Goal: Task Accomplishment & Management: Use online tool/utility

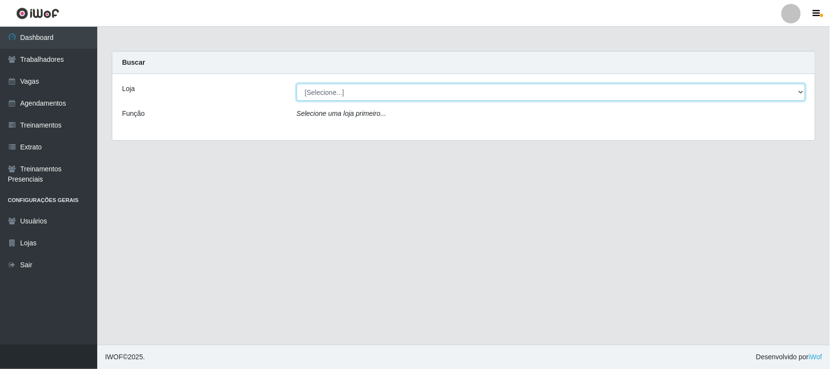
click at [801, 91] on select "[Selecione...] [GEOGRAPHIC_DATA]" at bounding box center [551, 92] width 509 height 17
select select "65"
click at [297, 84] on select "[Selecione...] [GEOGRAPHIC_DATA]" at bounding box center [551, 92] width 509 height 17
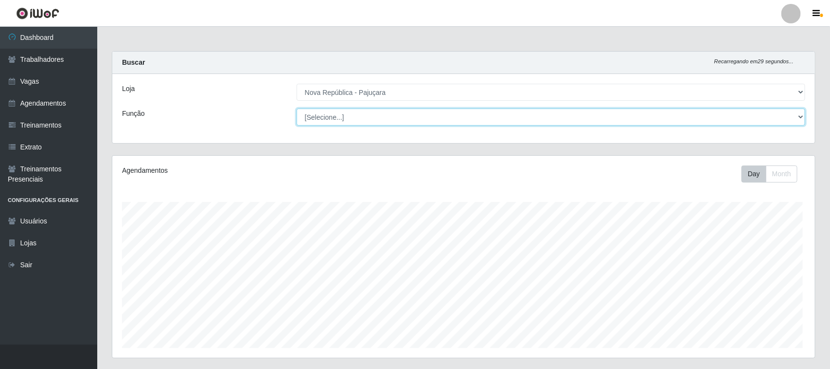
click at [798, 117] on select "[Selecione...] Balconista Operador de Caixa Repositor" at bounding box center [551, 116] width 509 height 17
select select "22"
click at [296, 108] on select "[Selecione...] Balconista Operador de Caixa Repositor" at bounding box center [549, 116] width 507 height 17
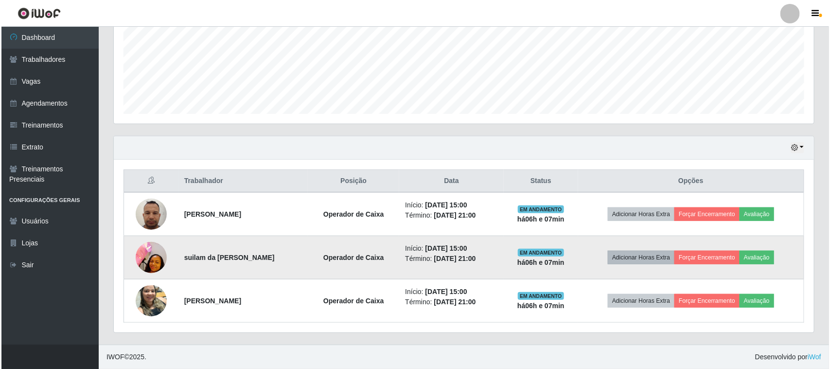
scroll to position [235, 0]
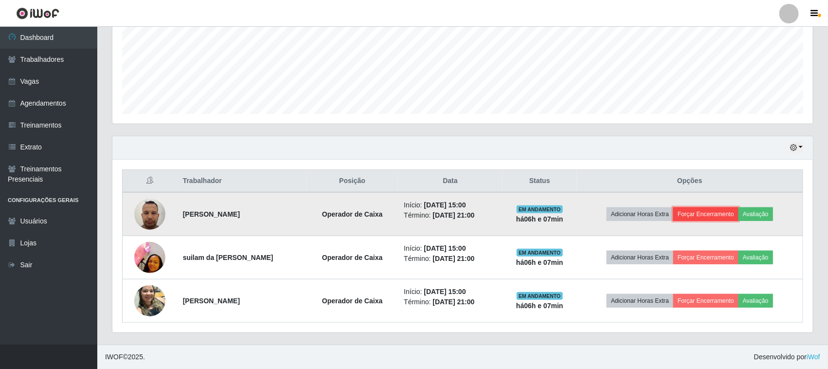
click at [720, 215] on button "Forçar Encerramento" at bounding box center [705, 214] width 65 height 14
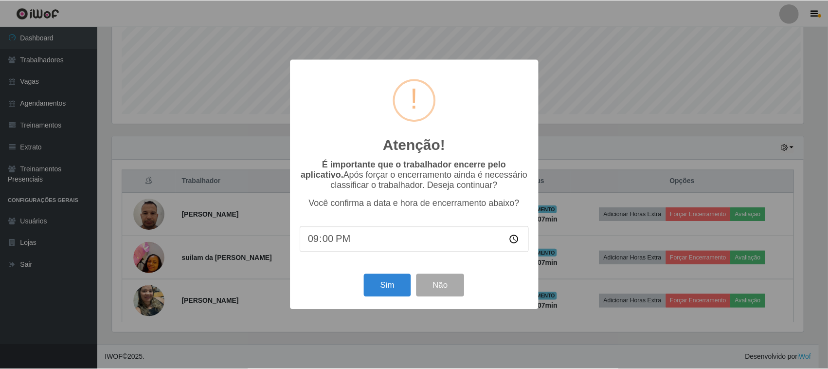
scroll to position [202, 694]
click at [379, 292] on button "Sim" at bounding box center [388, 285] width 47 height 23
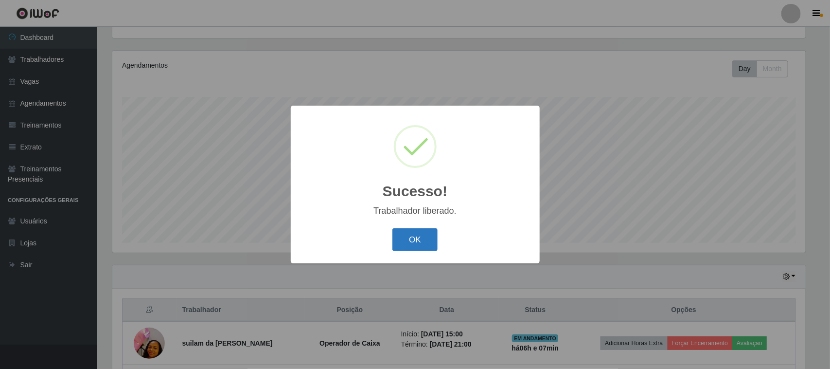
click at [422, 240] on button "OK" at bounding box center [415, 239] width 45 height 23
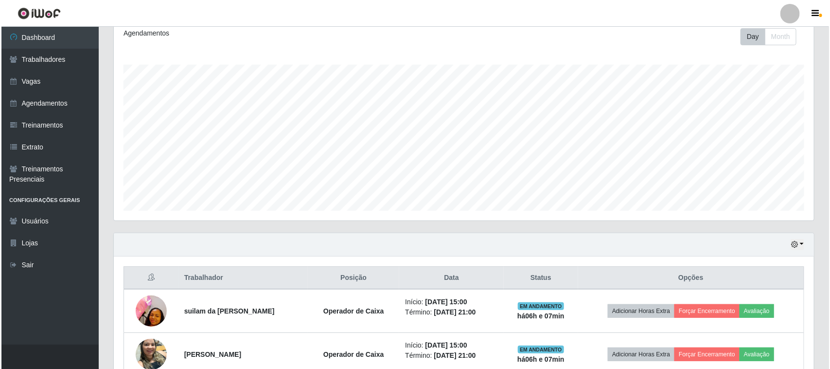
scroll to position [166, 0]
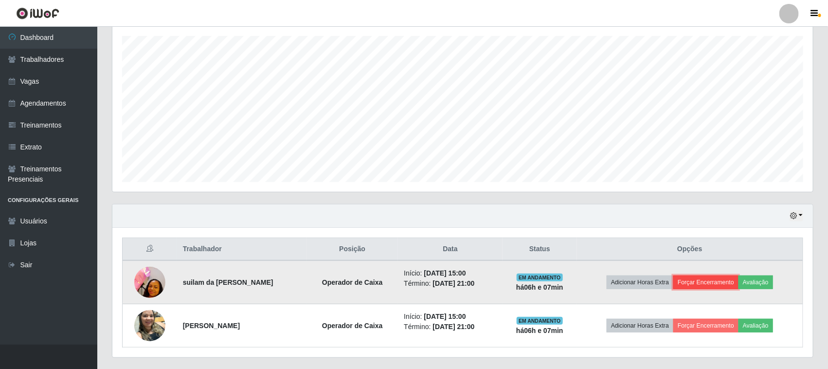
click at [706, 279] on button "Forçar Encerramento" at bounding box center [705, 282] width 65 height 14
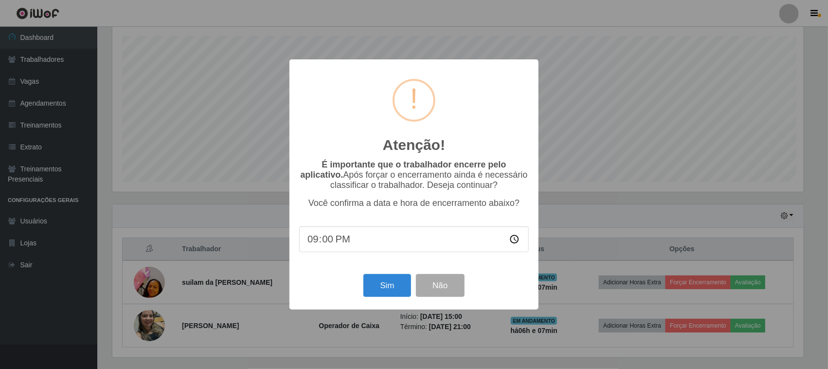
scroll to position [202, 694]
click at [379, 287] on button "Sim" at bounding box center [388, 285] width 47 height 23
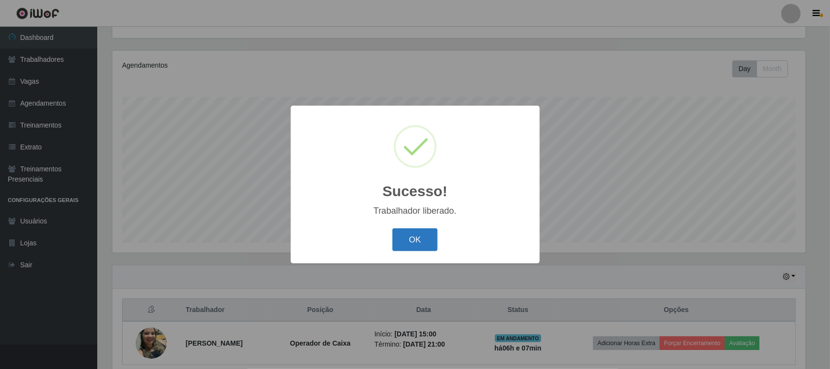
click at [419, 247] on button "OK" at bounding box center [415, 239] width 45 height 23
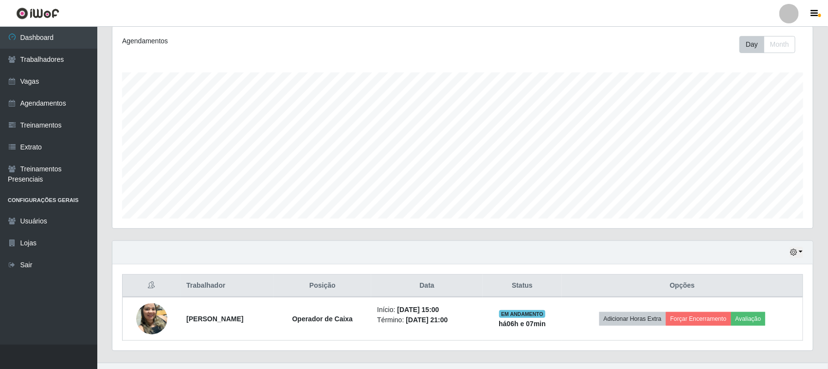
scroll to position [148, 0]
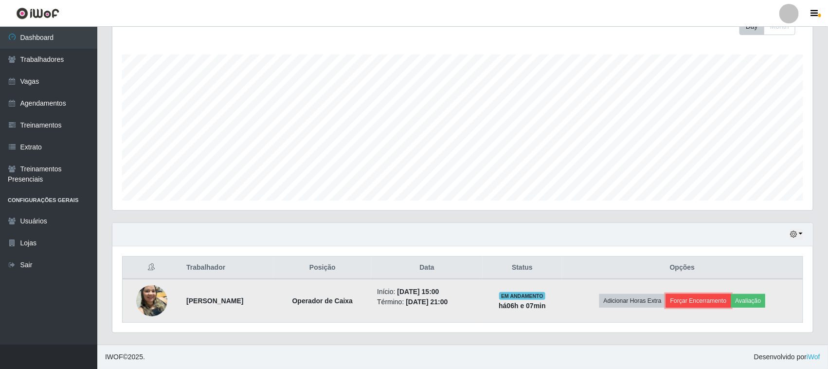
click at [696, 301] on button "Forçar Encerramento" at bounding box center [698, 301] width 65 height 14
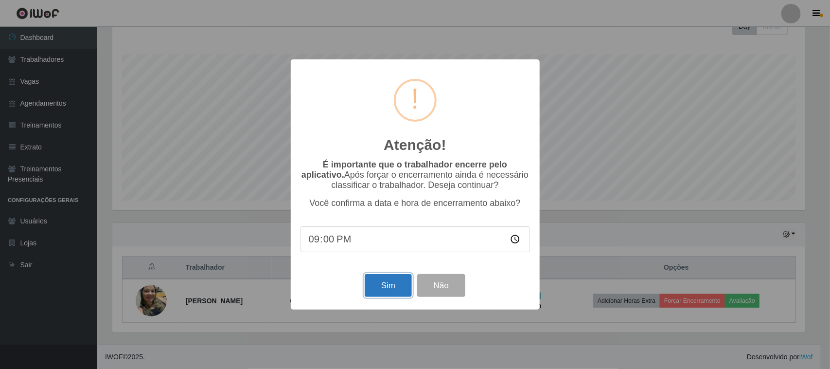
click at [376, 292] on button "Sim" at bounding box center [388, 285] width 47 height 23
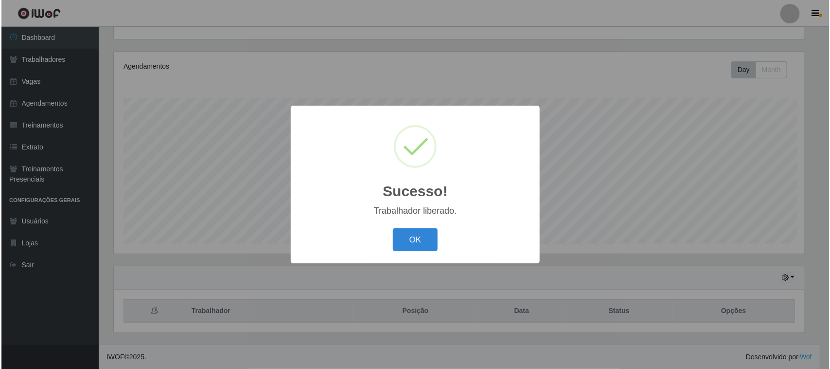
scroll to position [0, 0]
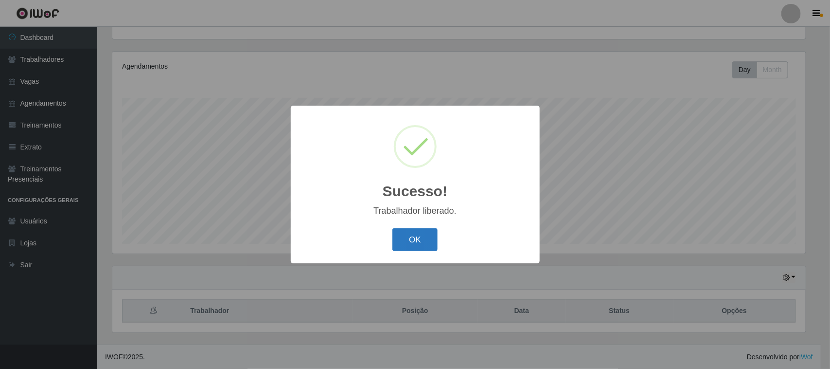
click at [420, 242] on button "OK" at bounding box center [415, 239] width 45 height 23
